Goal: Information Seeking & Learning: Learn about a topic

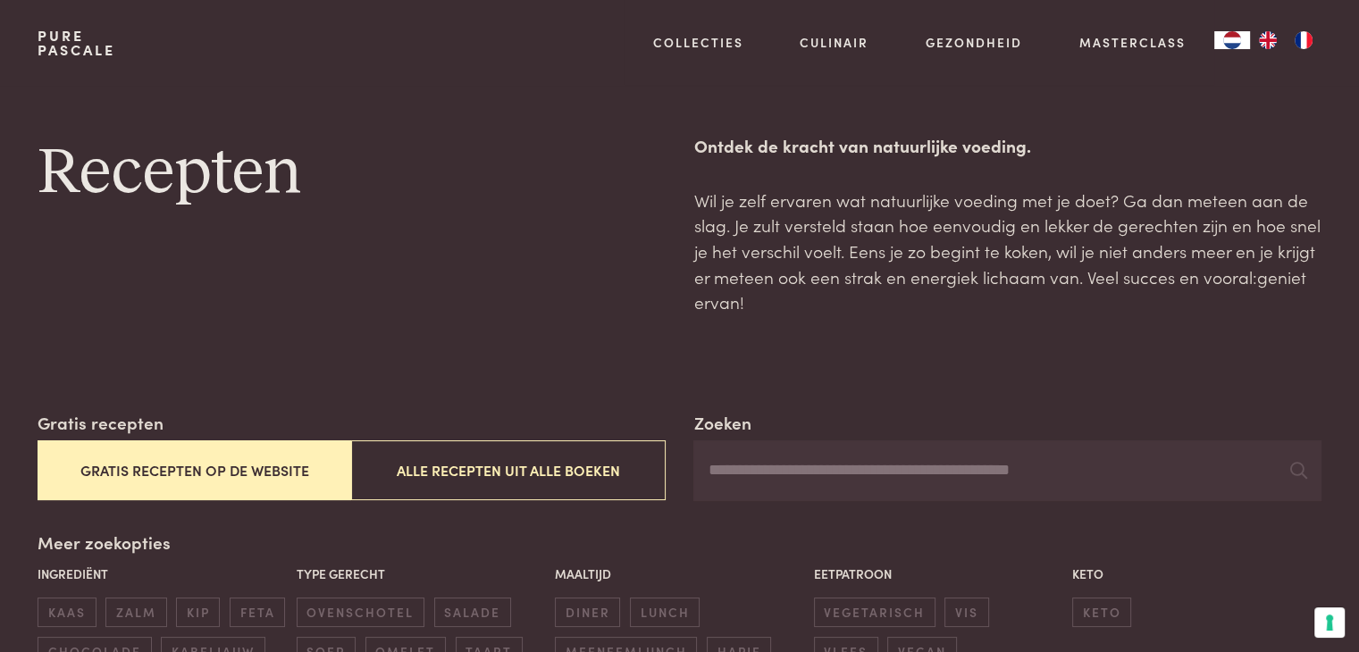
click at [193, 461] on button "Gratis recepten op de website" at bounding box center [195, 470] width 314 height 60
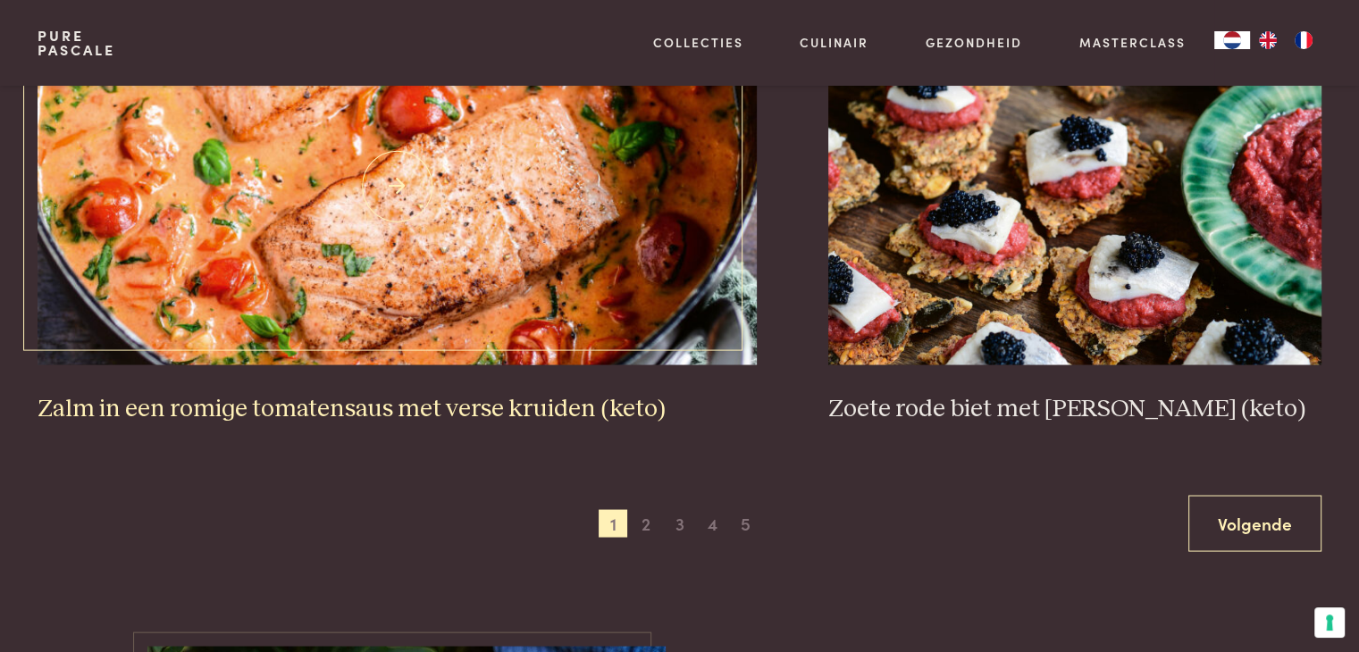
scroll to position [3537, 0]
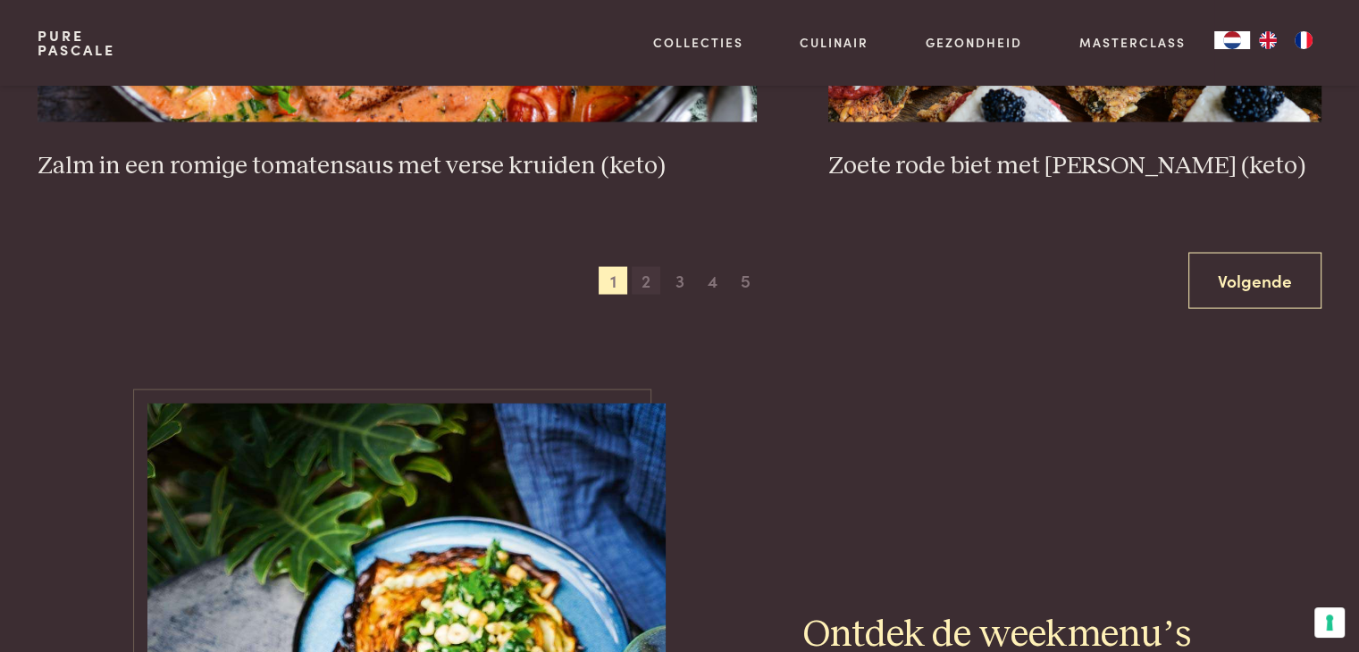
click at [644, 283] on span "2" at bounding box center [646, 281] width 29 height 29
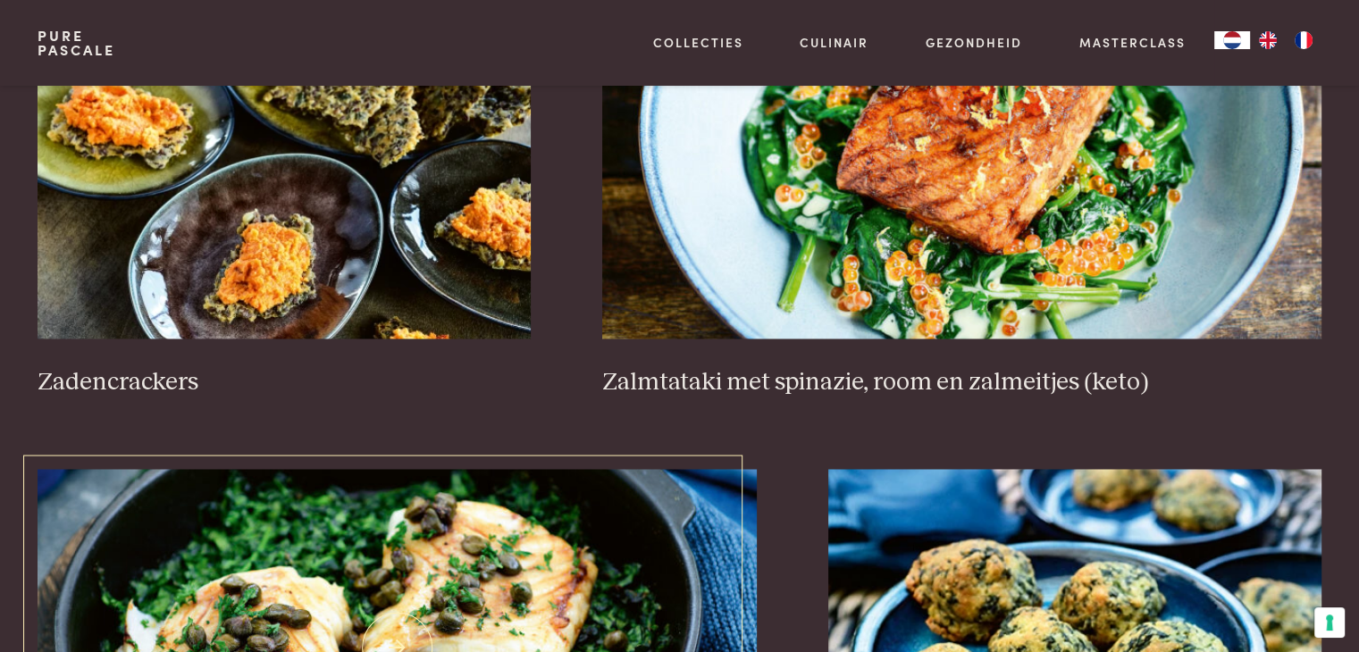
scroll to position [2733, 0]
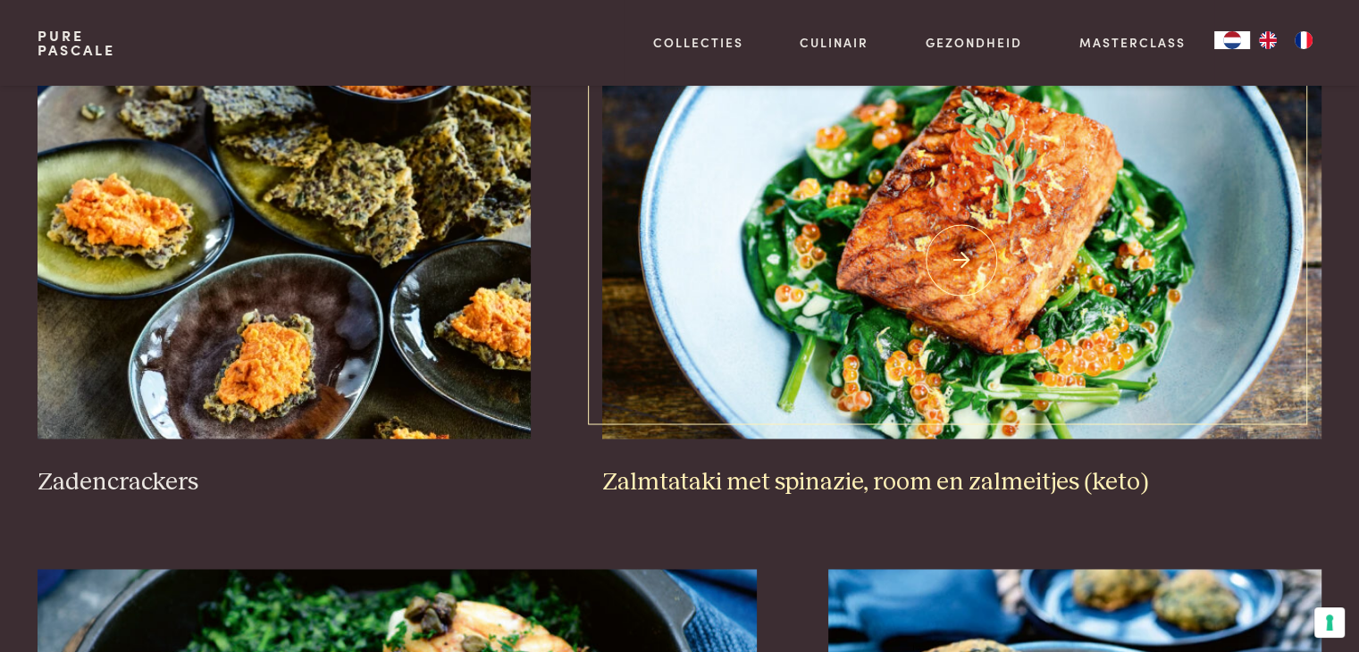
click at [910, 242] on img at bounding box center [961, 259] width 719 height 357
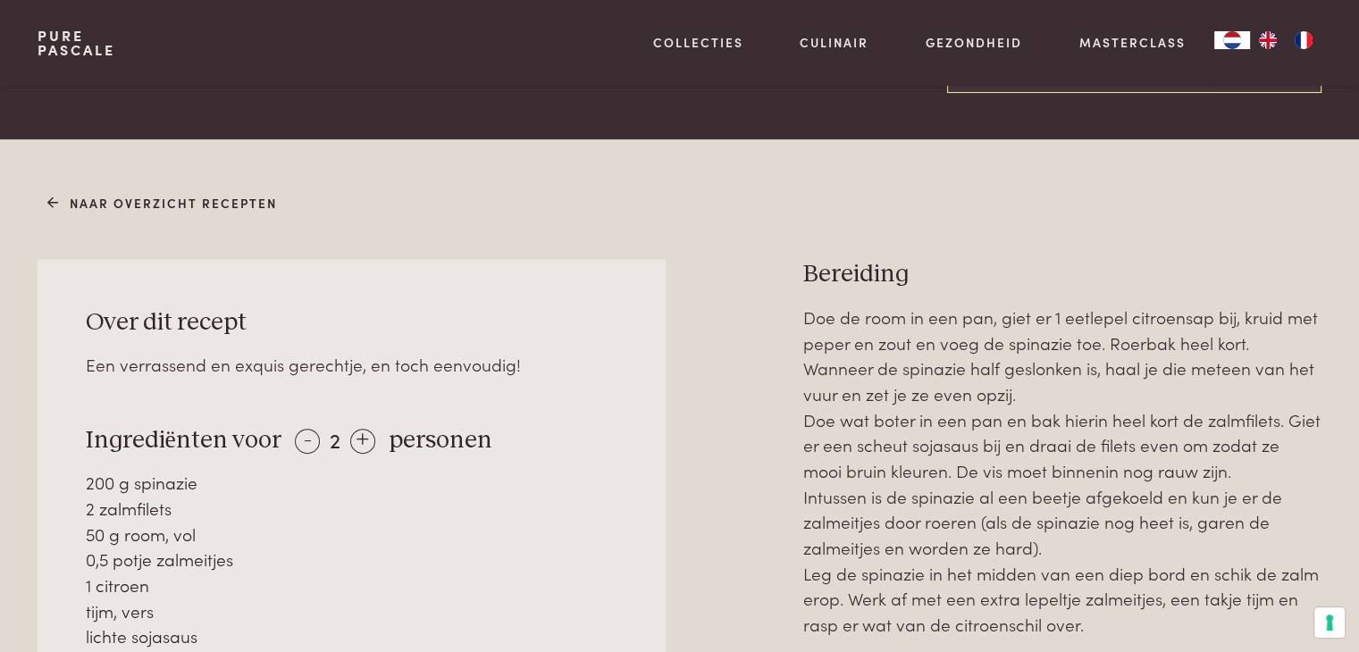
scroll to position [715, 0]
